Goal: Information Seeking & Learning: Learn about a topic

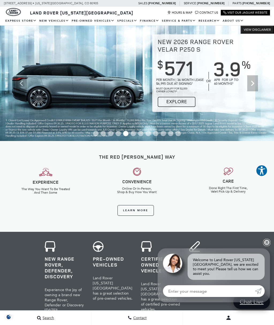
click at [266, 244] on link "✕" at bounding box center [266, 243] width 6 height 6
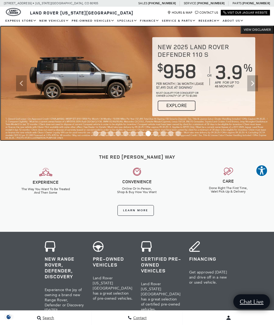
click at [87, 84] on img at bounding box center [137, 84] width 274 height 116
click at [93, 83] on img at bounding box center [137, 84] width 274 height 116
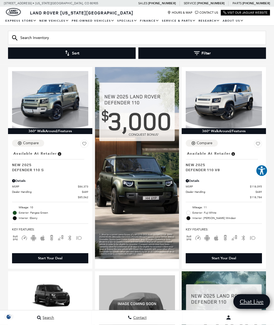
scroll to position [478, 0]
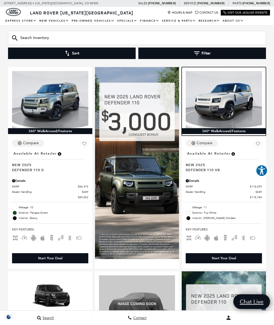
click at [223, 99] on img at bounding box center [224, 99] width 76 height 57
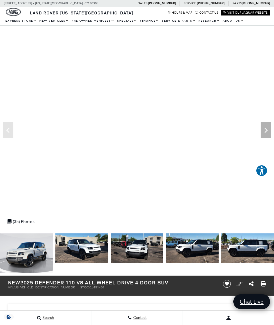
click at [111, 253] on img at bounding box center [137, 249] width 53 height 30
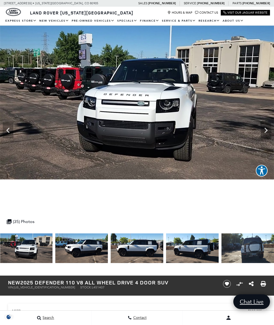
click at [268, 126] on icon "Next" at bounding box center [265, 130] width 11 height 11
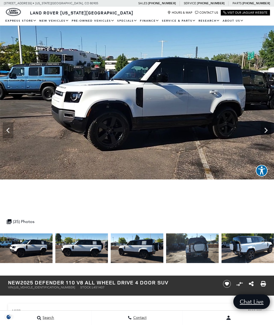
click at [270, 129] on icon "Next" at bounding box center [265, 130] width 11 height 11
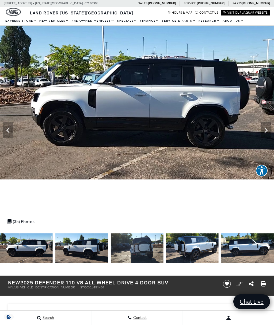
click at [266, 127] on icon "Next" at bounding box center [265, 130] width 11 height 11
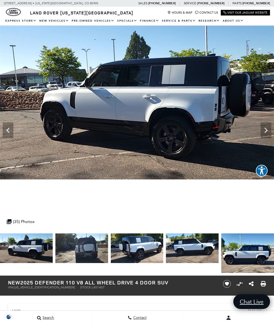
click at [266, 128] on icon "Next" at bounding box center [265, 130] width 11 height 11
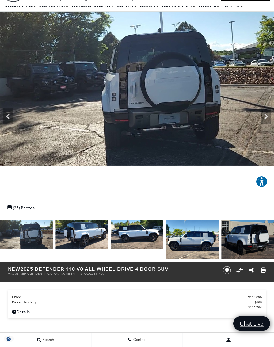
scroll to position [14, 0]
click at [267, 118] on icon "Next" at bounding box center [265, 116] width 11 height 11
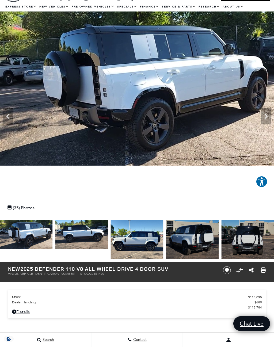
click at [265, 115] on icon "Next" at bounding box center [265, 116] width 3 height 5
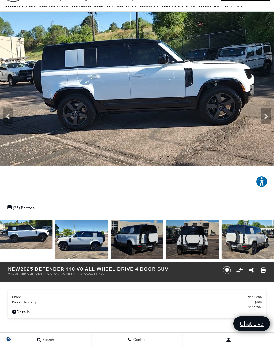
click at [264, 113] on icon "Next" at bounding box center [265, 116] width 11 height 11
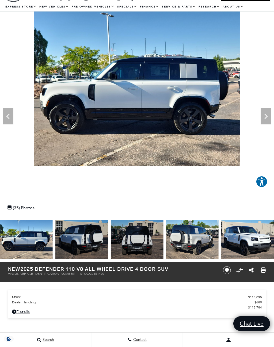
click at [264, 113] on icon "Next" at bounding box center [265, 116] width 11 height 11
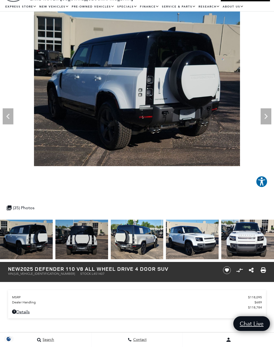
click at [267, 116] on icon "Next" at bounding box center [265, 116] width 3 height 5
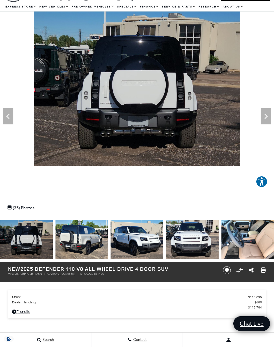
click at [271, 110] on div "Next" at bounding box center [265, 116] width 11 height 16
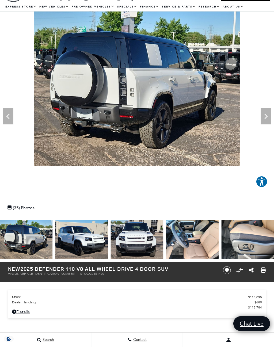
click at [265, 116] on icon "Next" at bounding box center [265, 116] width 11 height 11
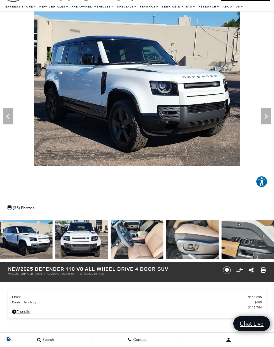
click at [269, 114] on icon "Next" at bounding box center [265, 116] width 11 height 11
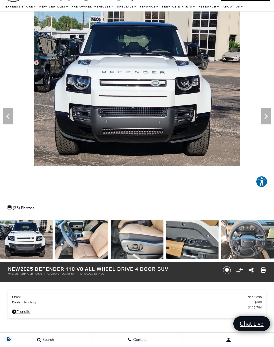
click at [268, 114] on icon "Next" at bounding box center [265, 116] width 11 height 11
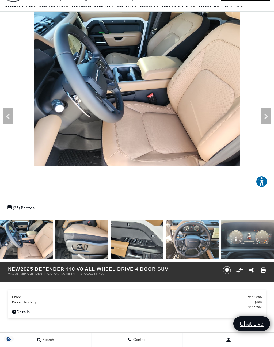
click at [263, 114] on icon "Next" at bounding box center [265, 116] width 11 height 11
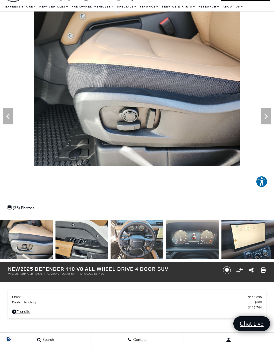
click at [268, 115] on icon "Next" at bounding box center [265, 116] width 11 height 11
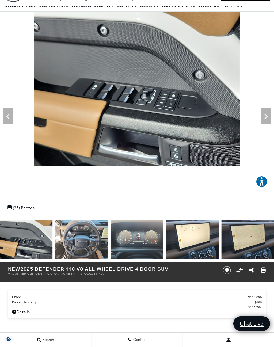
click at [270, 114] on icon "Next" at bounding box center [265, 116] width 11 height 11
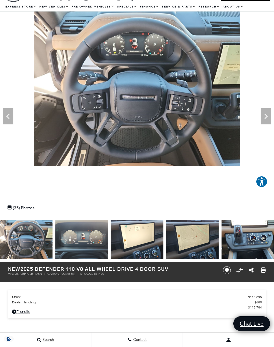
click at [271, 113] on img at bounding box center [137, 88] width 274 height 155
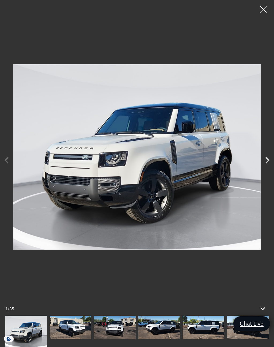
click at [267, 154] on icon "Next" at bounding box center [266, 159] width 13 height 13
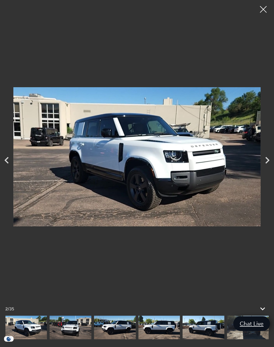
click at [267, 161] on icon "Next" at bounding box center [267, 160] width 4 height 7
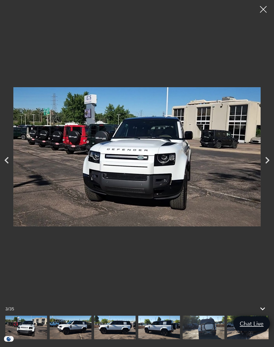
click at [267, 158] on icon "Next" at bounding box center [267, 160] width 4 height 7
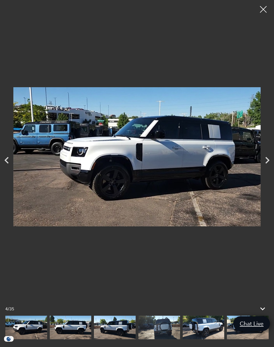
click at [267, 153] on icon "Next" at bounding box center [266, 159] width 13 height 13
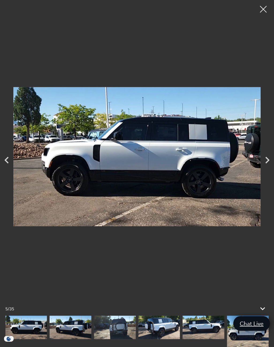
scroll to position [297, 0]
click at [266, 9] on div at bounding box center [262, 9] width 13 height 13
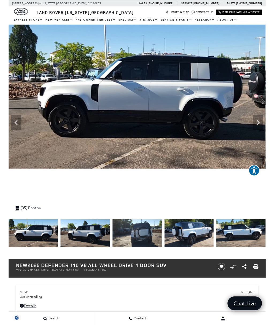
scroll to position [21, 0]
